Goal: Information Seeking & Learning: Learn about a topic

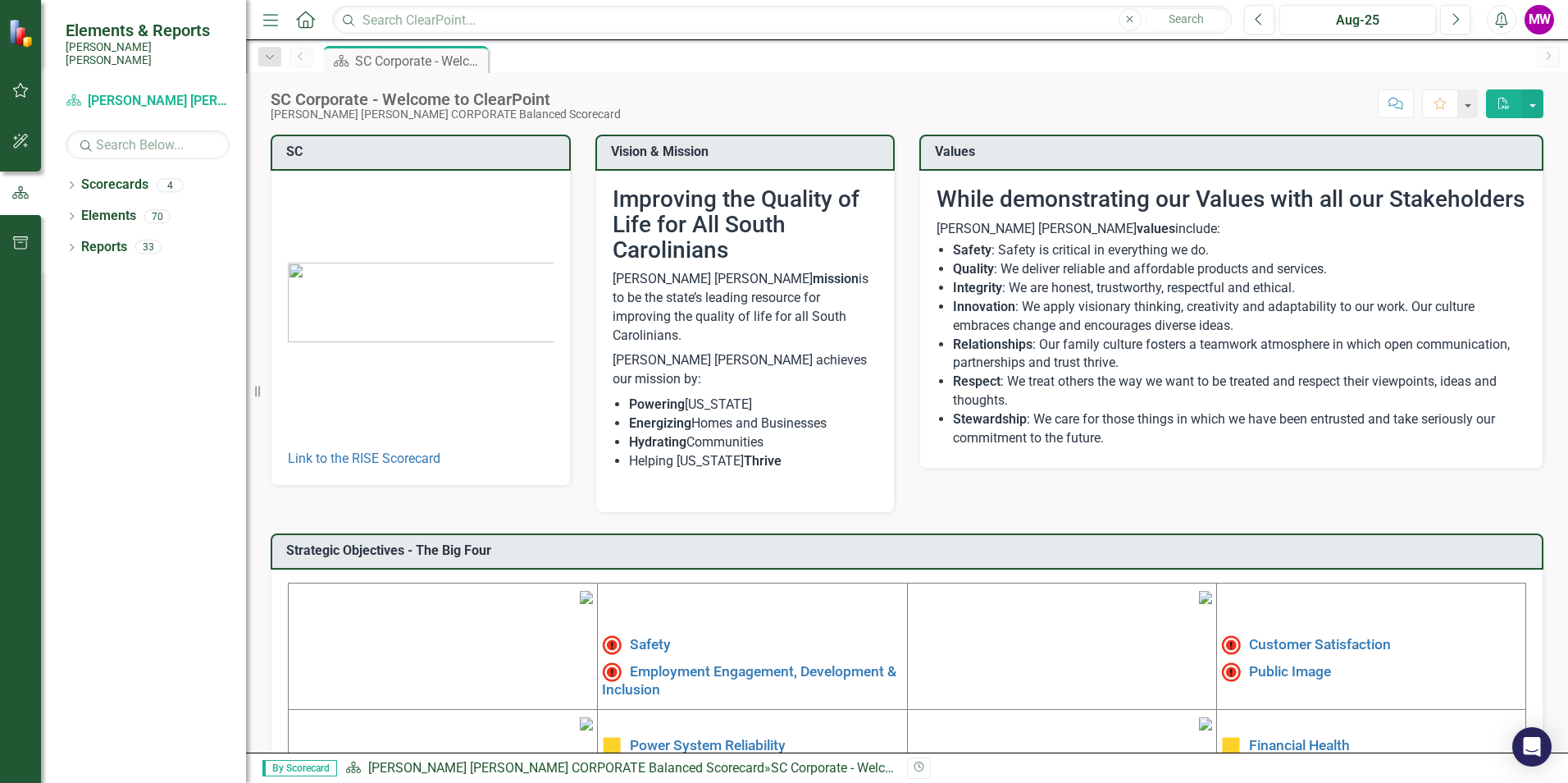
click at [579, 604] on img at bounding box center [585, 597] width 13 height 13
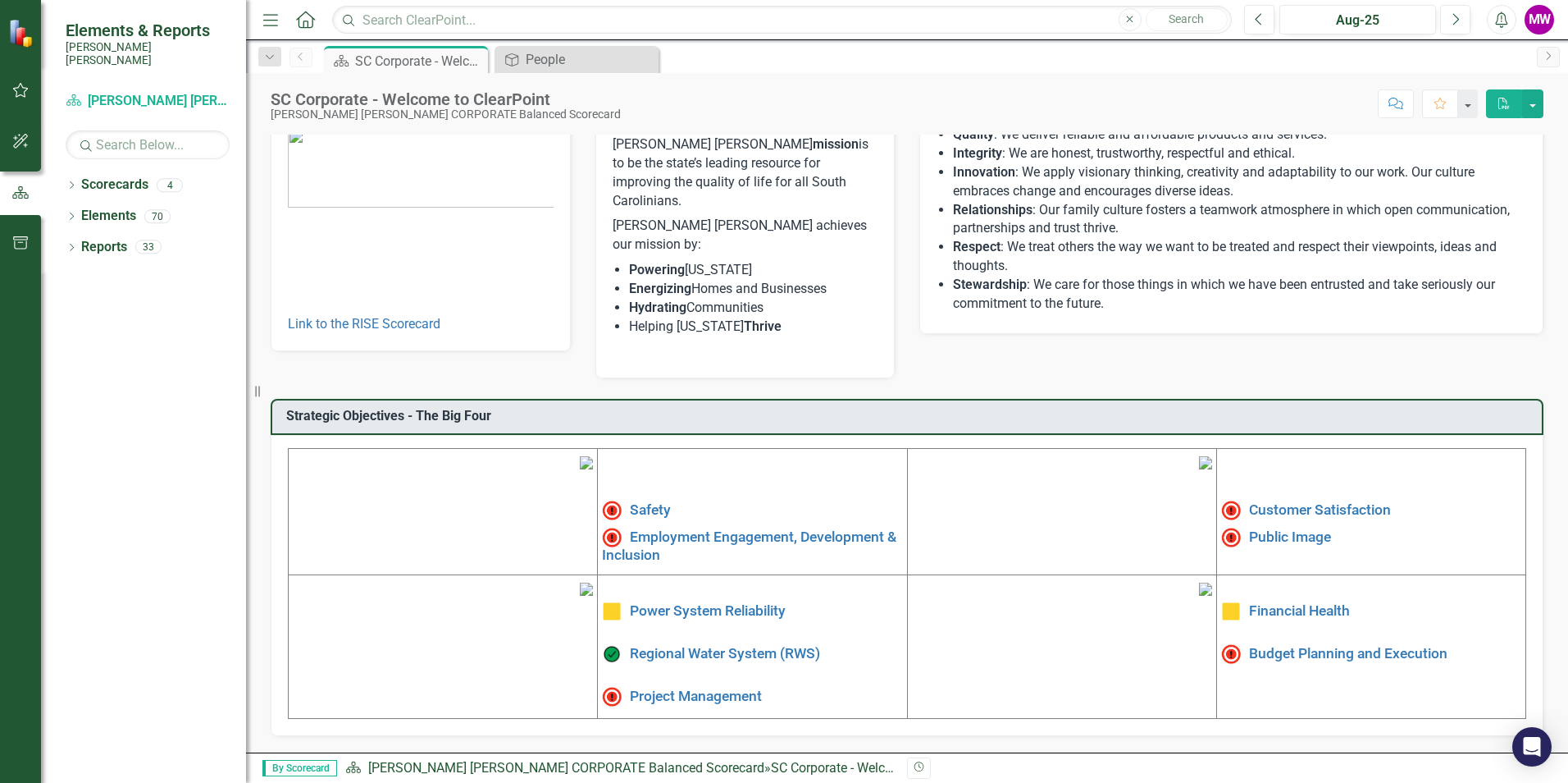
scroll to position [247, 0]
click at [1199, 594] on img at bounding box center [1204, 589] width 13 height 13
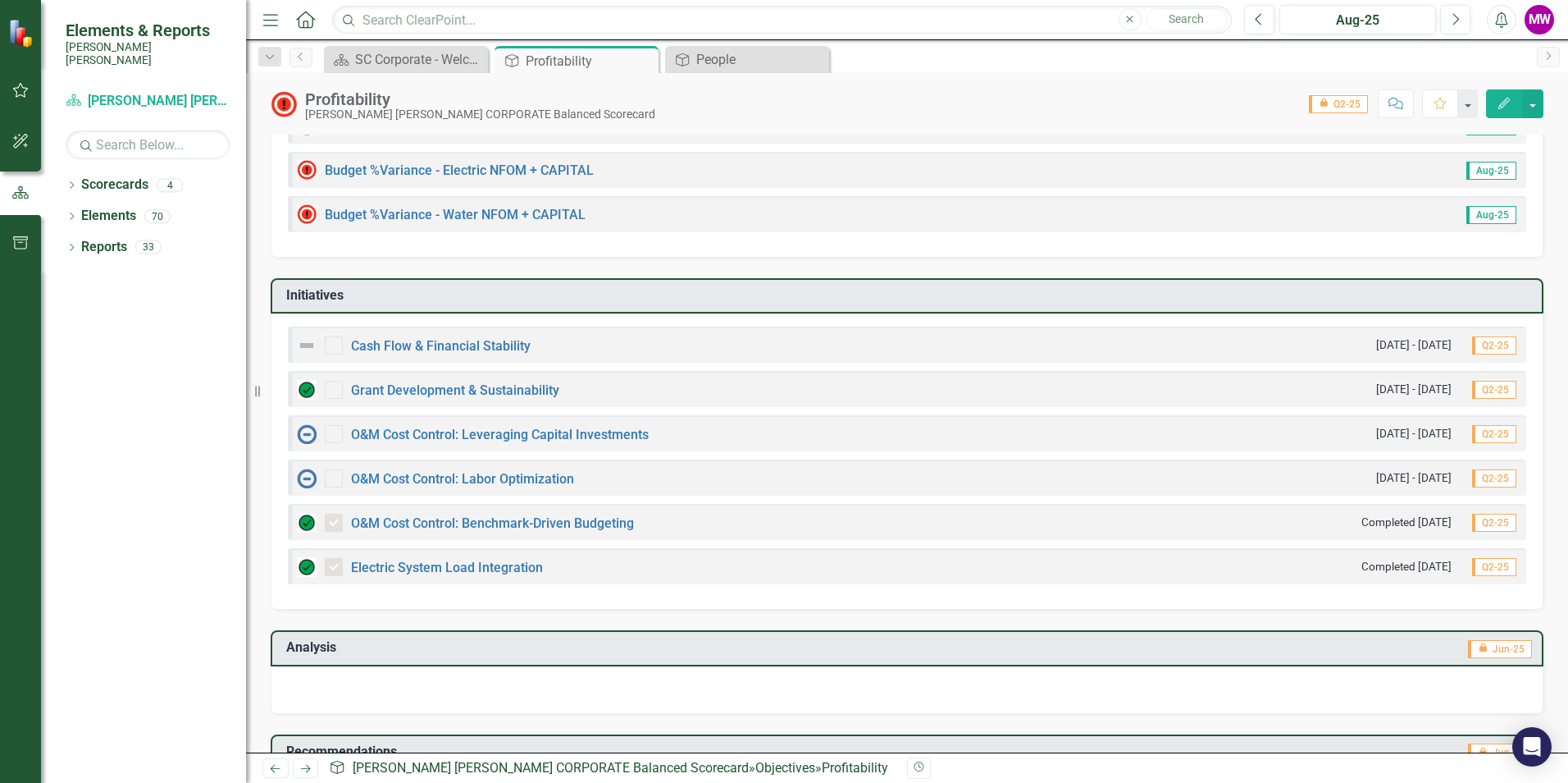
scroll to position [555, 0]
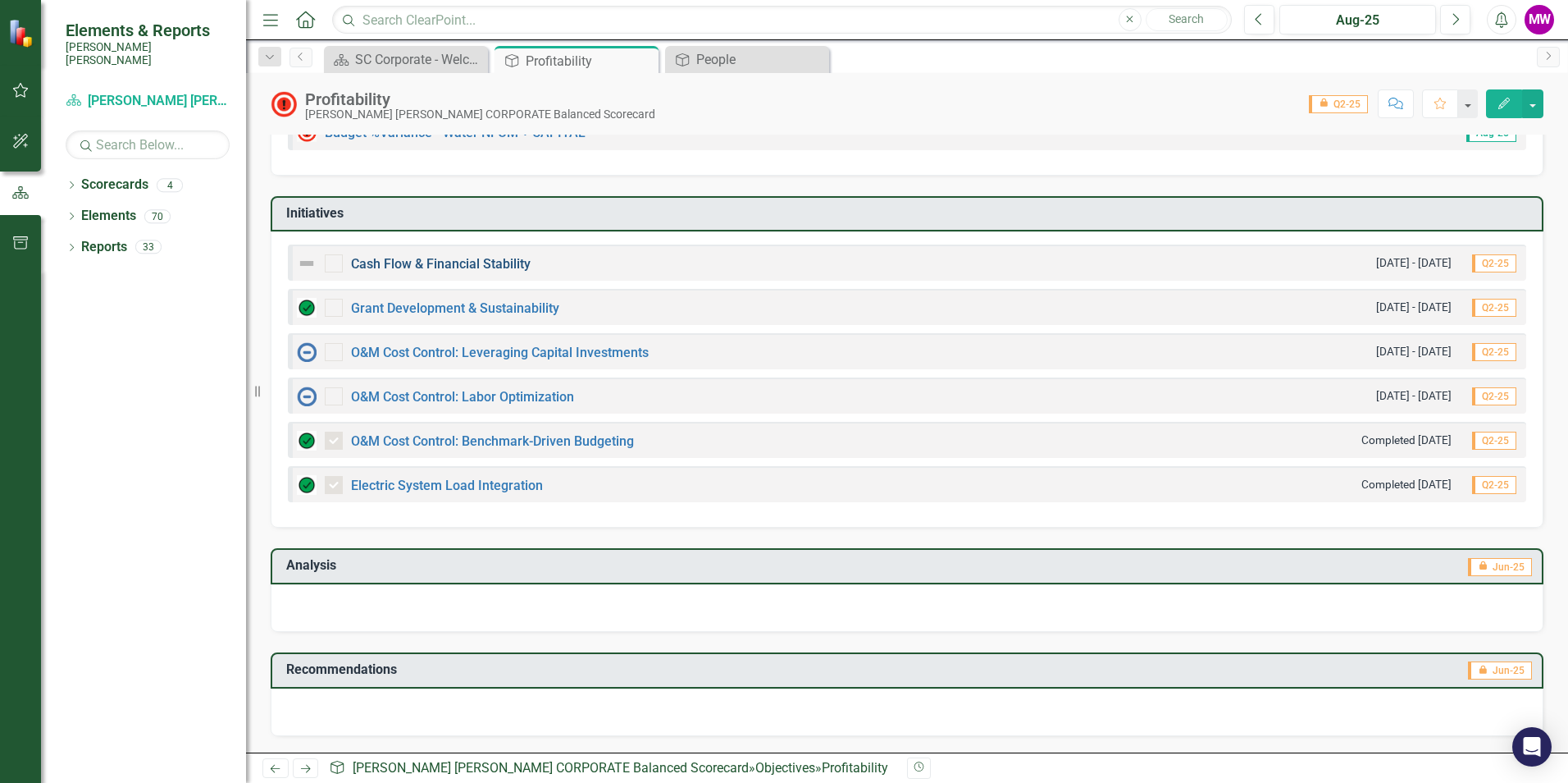
click at [400, 265] on link "Cash Flow & Financial Stability" at bounding box center [440, 264] width 179 height 16
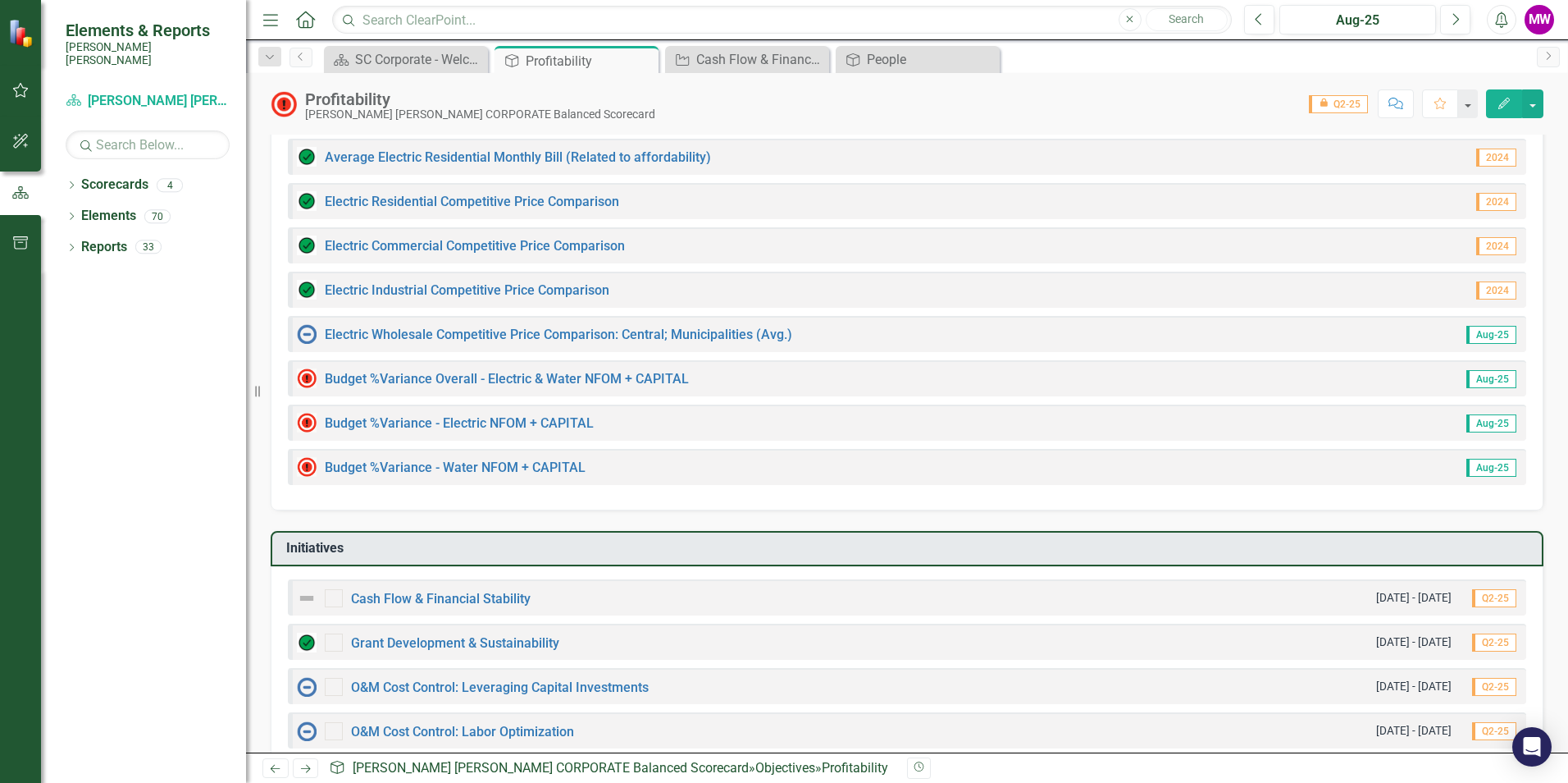
scroll to position [493, 0]
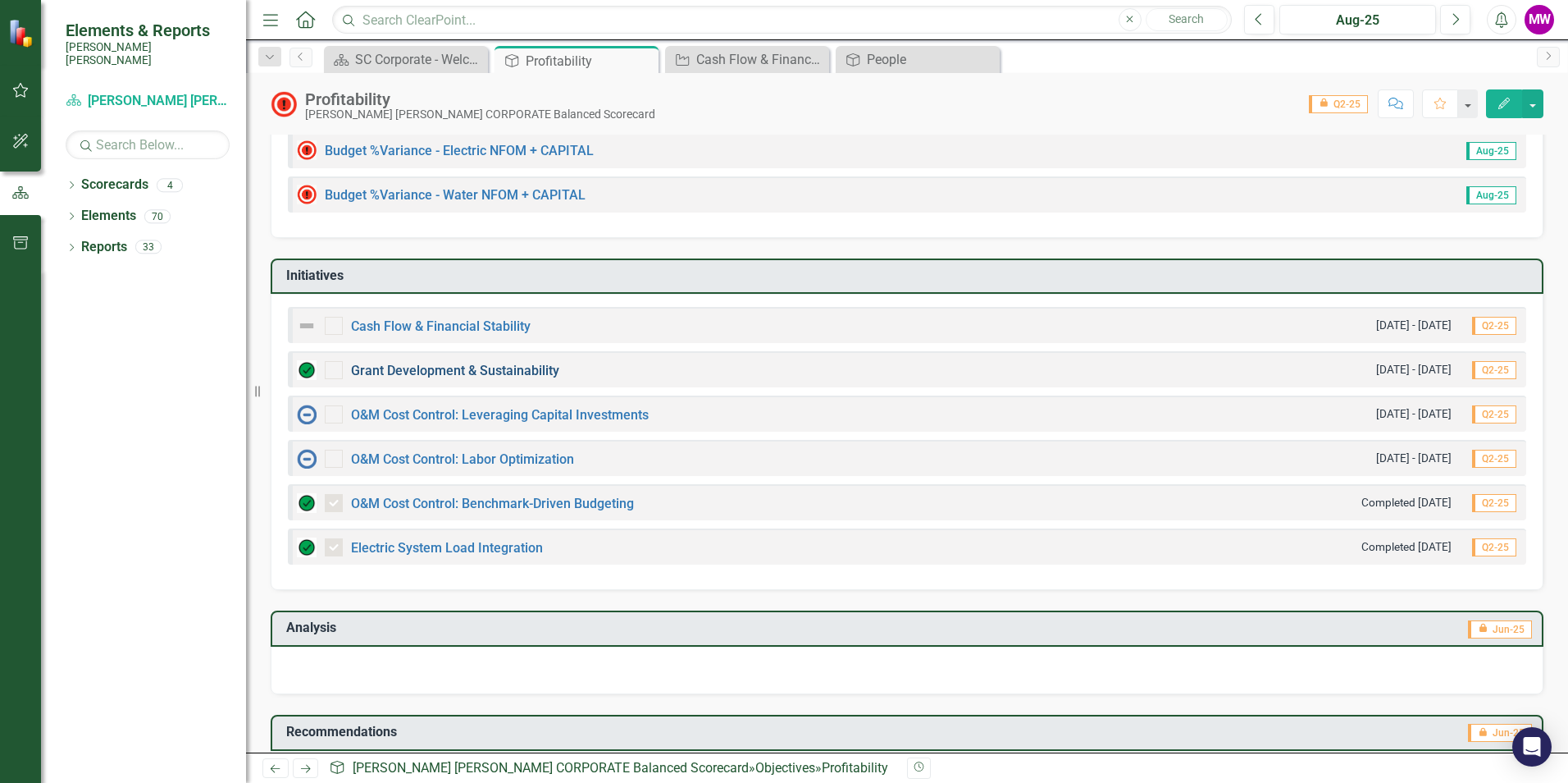
click at [411, 372] on link "Grant Development & Sustainability" at bounding box center [455, 371] width 208 height 16
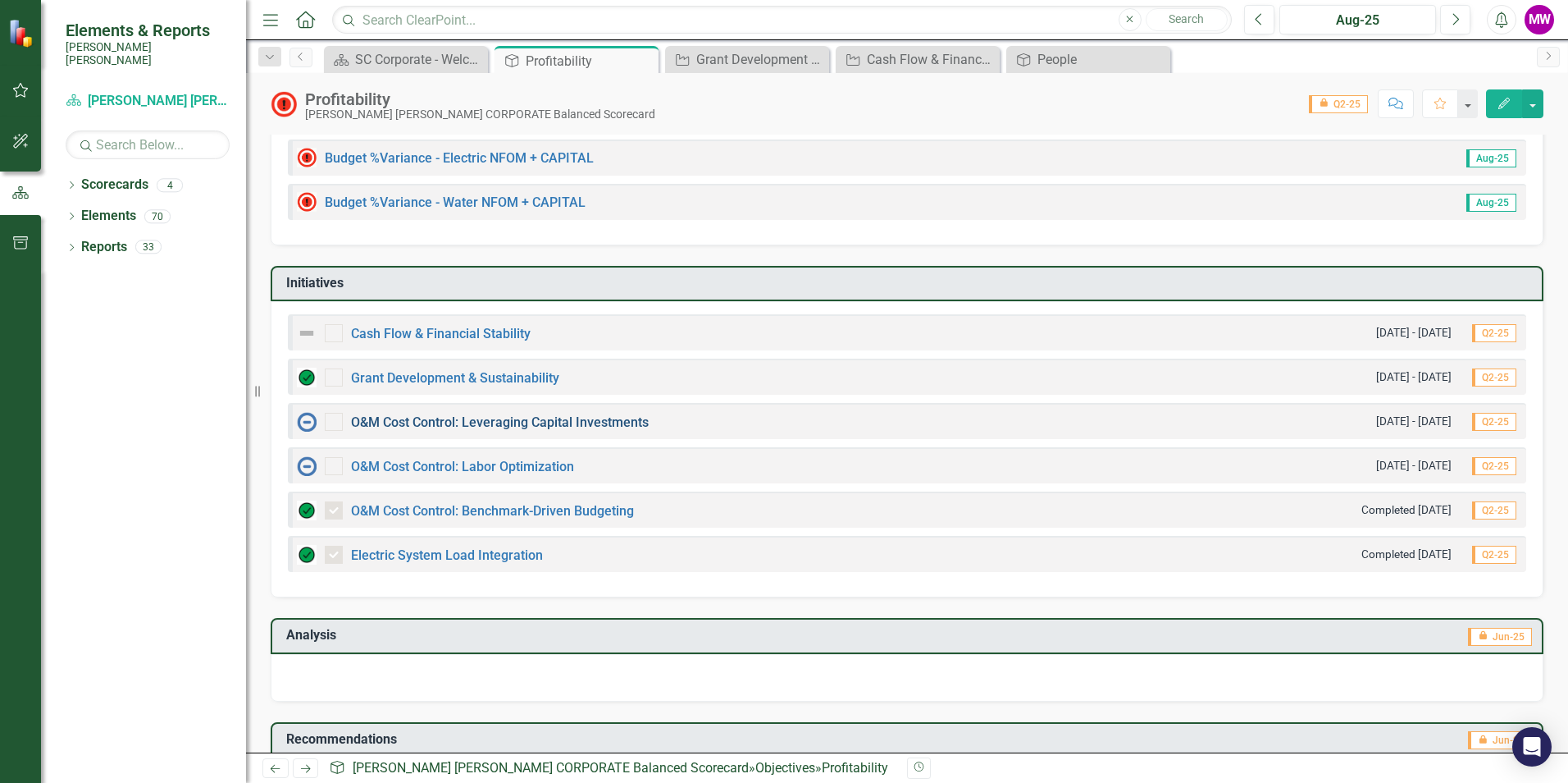
scroll to position [487, 0]
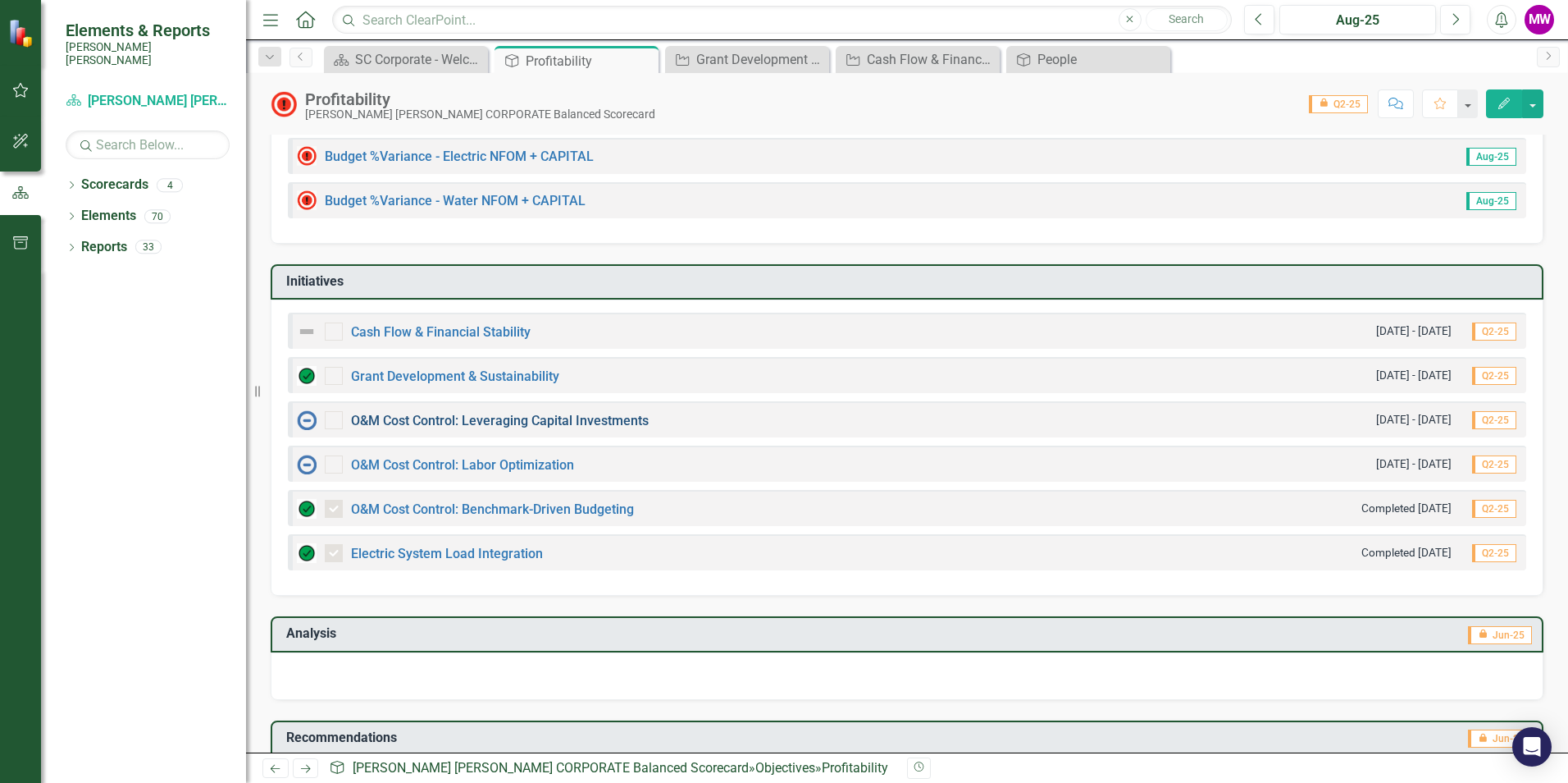
click at [431, 424] on link "O&M Cost Control: Leveraging Capital Investments" at bounding box center [499, 420] width 297 height 16
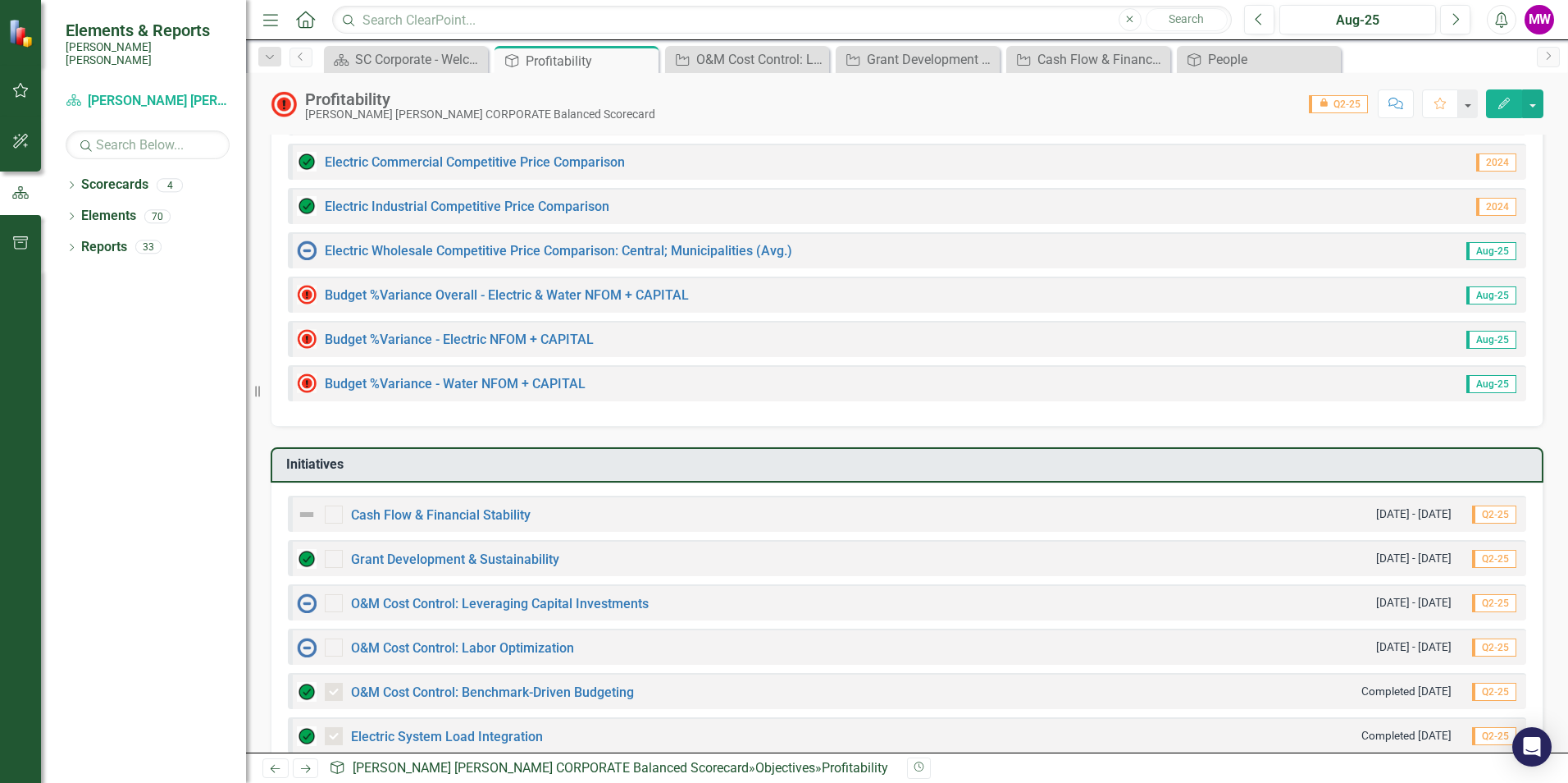
scroll to position [410, 0]
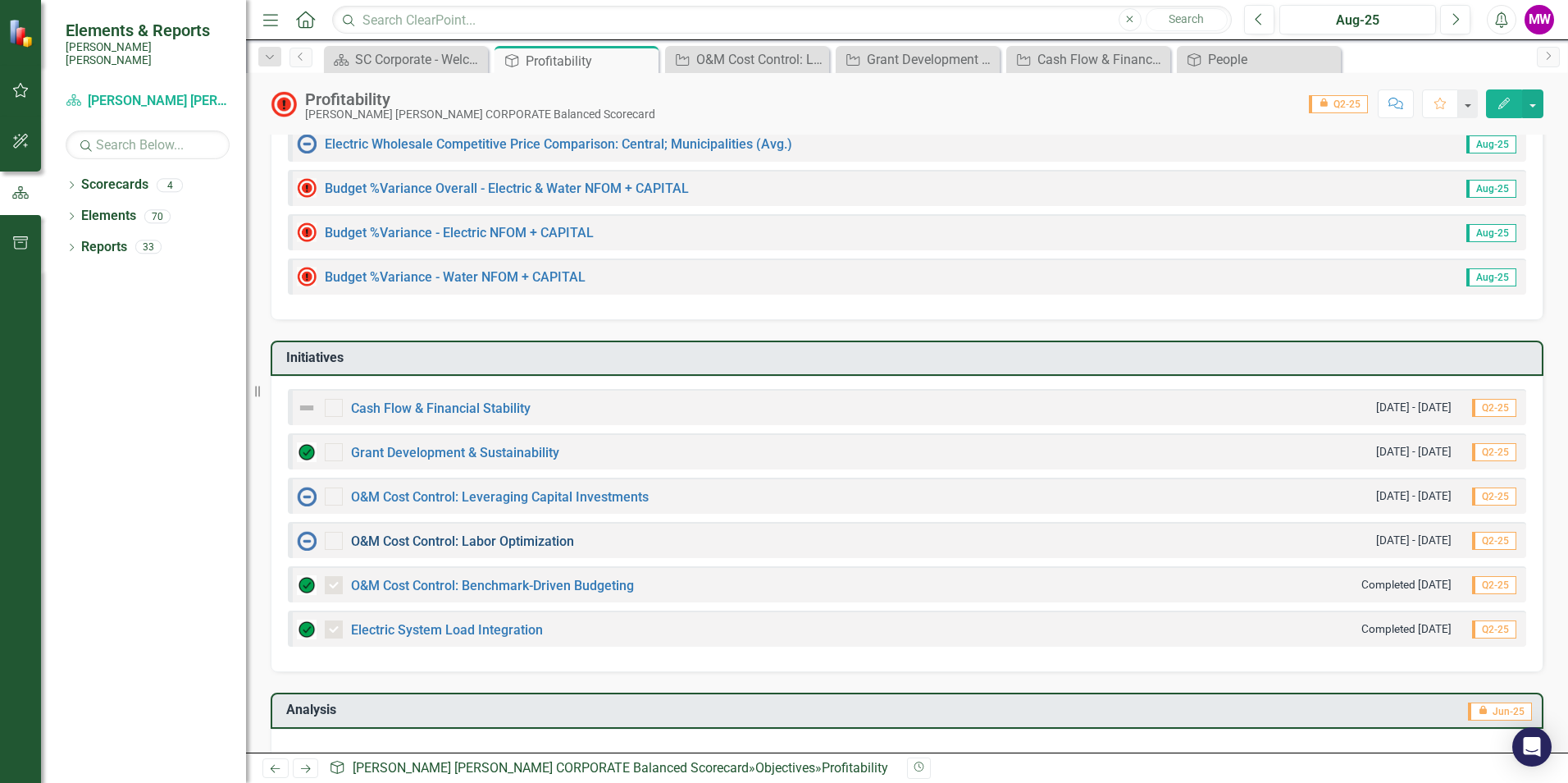
click at [413, 543] on link "O&M Cost Control: Labor Optimization" at bounding box center [462, 541] width 223 height 16
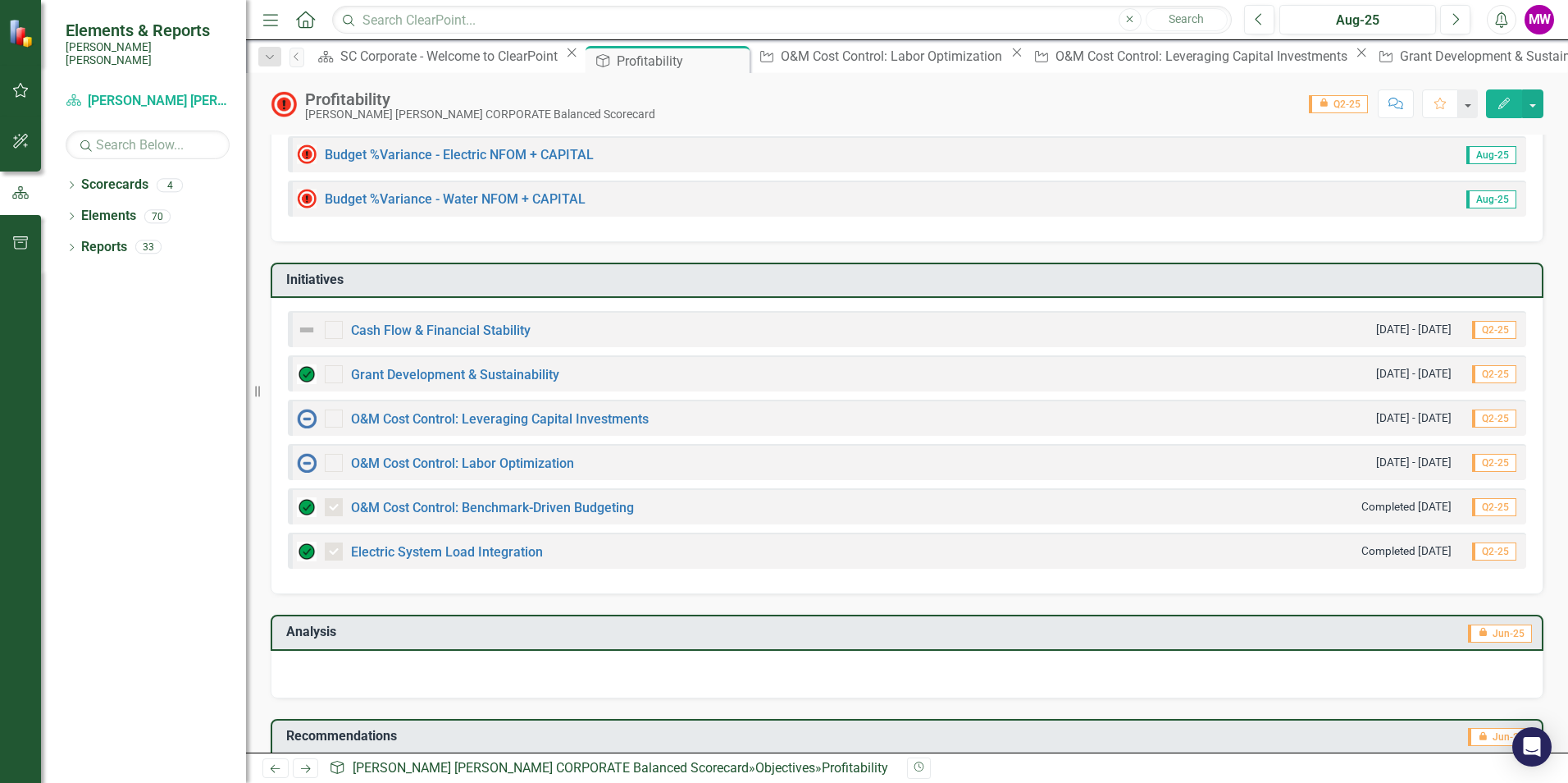
scroll to position [493, 0]
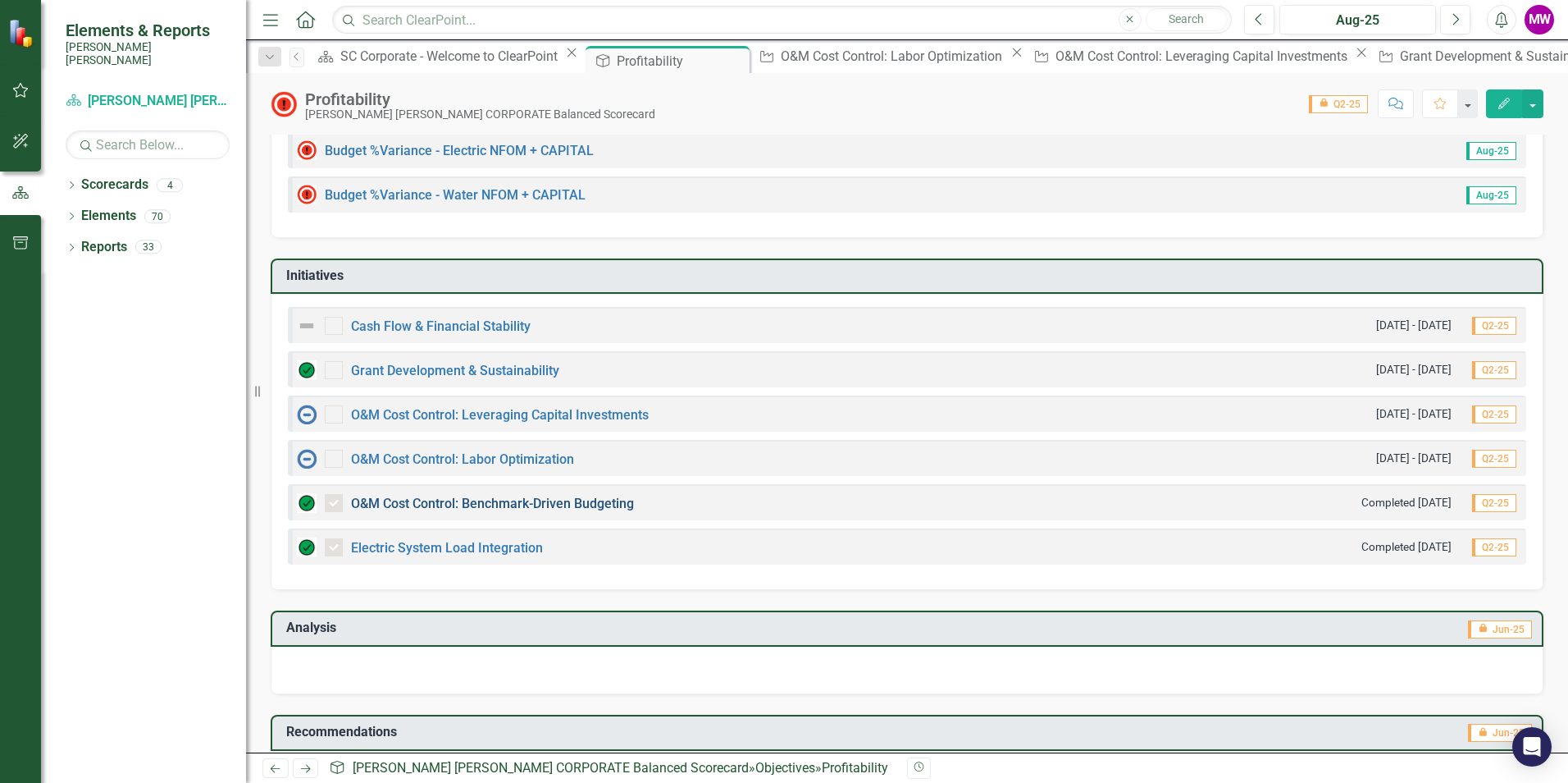
click at [440, 504] on link "O&M Cost Control: Benchmark-Driven Budgeting" at bounding box center [492, 503] width 283 height 16
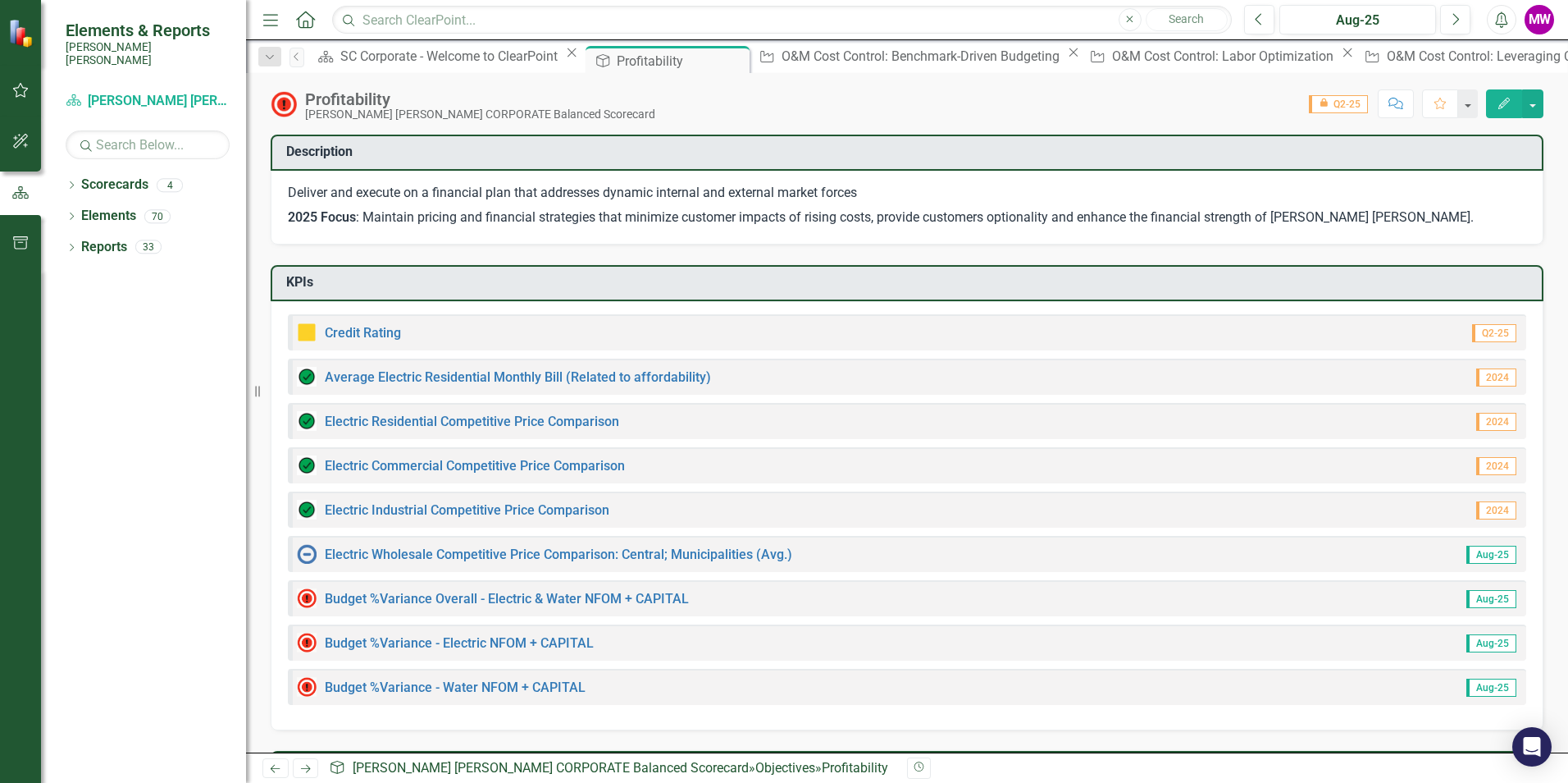
scroll to position [555, 0]
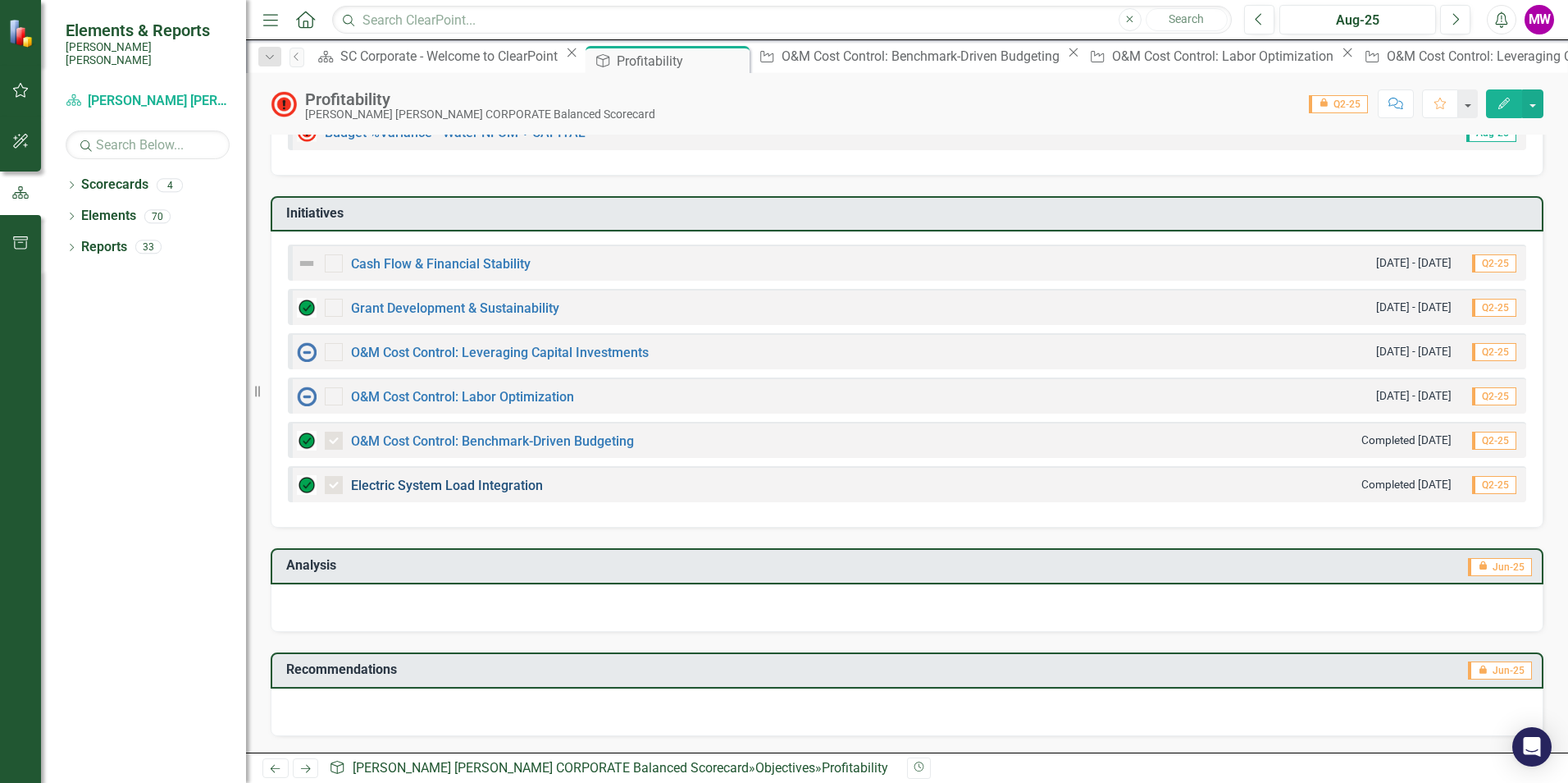
click at [379, 483] on link "Electric System Load Integration" at bounding box center [447, 486] width 192 height 16
